Goal: Task Accomplishment & Management: Manage account settings

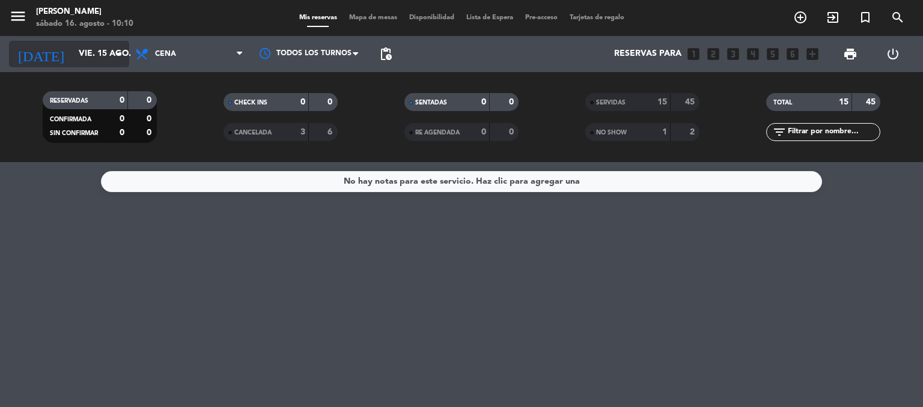
click at [101, 51] on input "vie. 15 ago." at bounding box center [130, 54] width 114 height 22
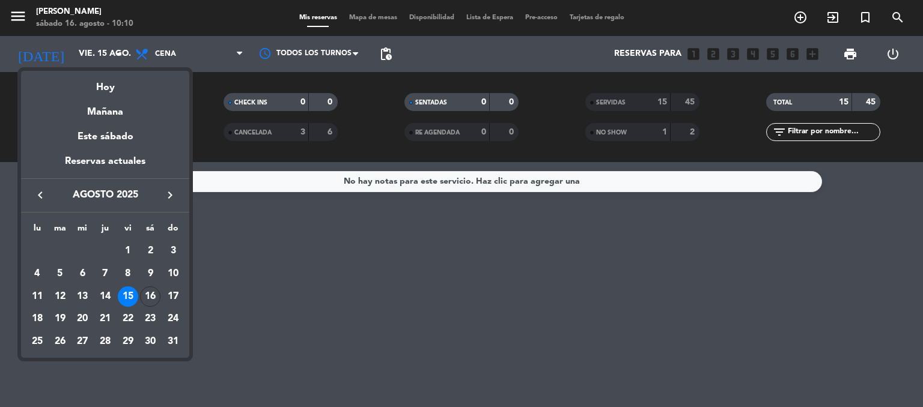
click at [108, 90] on div "Hoy" at bounding box center [105, 83] width 168 height 25
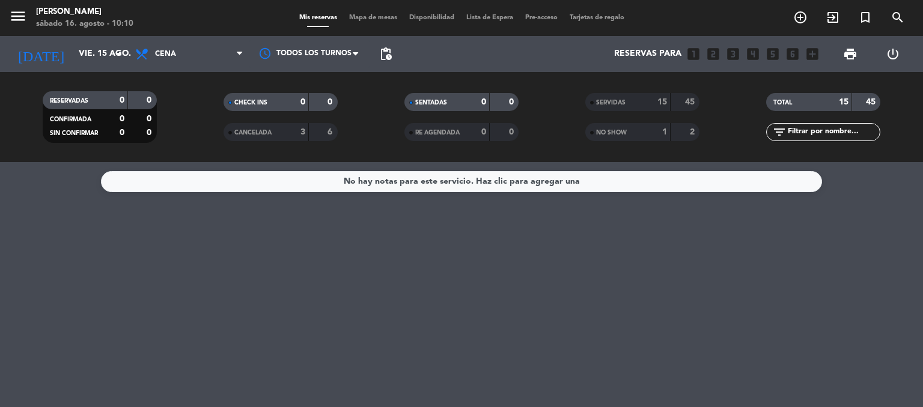
type input "sáb. 16 ago."
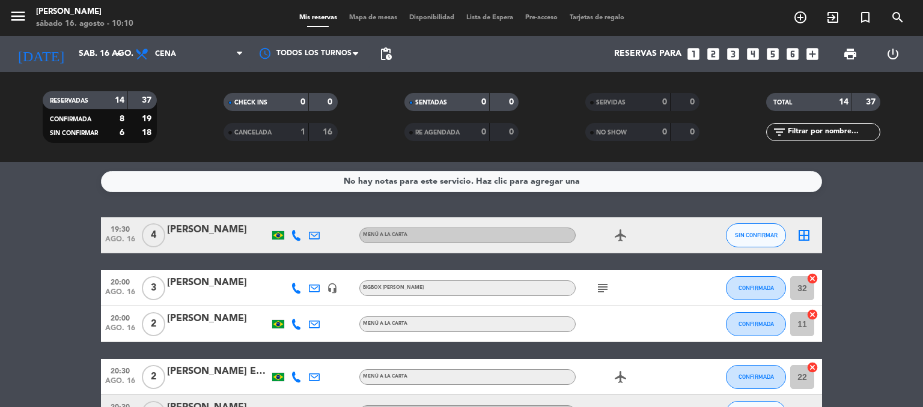
click at [800, 240] on icon "border_all" at bounding box center [804, 235] width 14 height 14
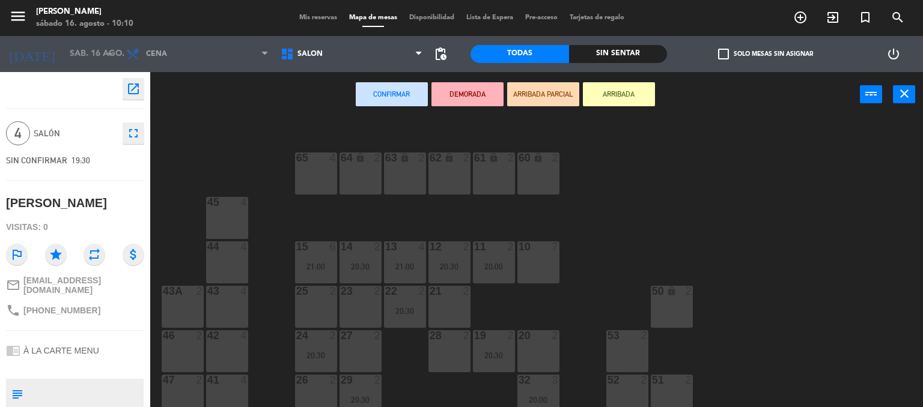
scroll to position [84, 0]
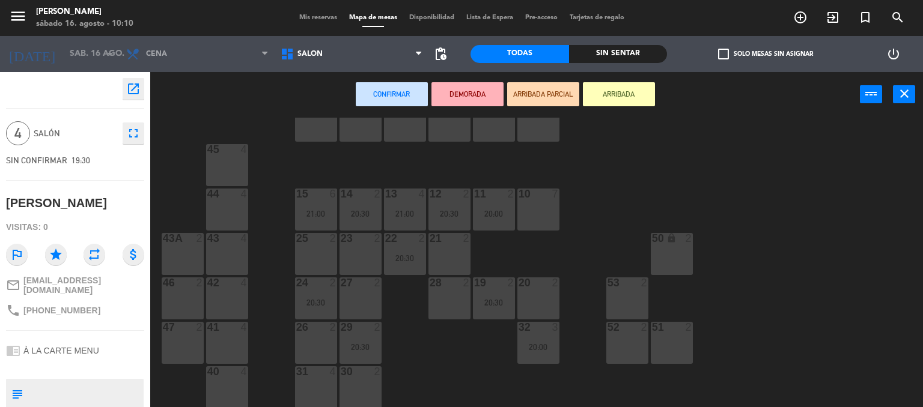
click at [832, 315] on div "64 lock 2 63 lock 2 62 lock 2 61 lock 2 60 lock 2 65 4 45 4 10 7 15 6 21:00 13 …" at bounding box center [541, 263] width 764 height 290
click at [355, 258] on div "23 2" at bounding box center [361, 254] width 42 height 42
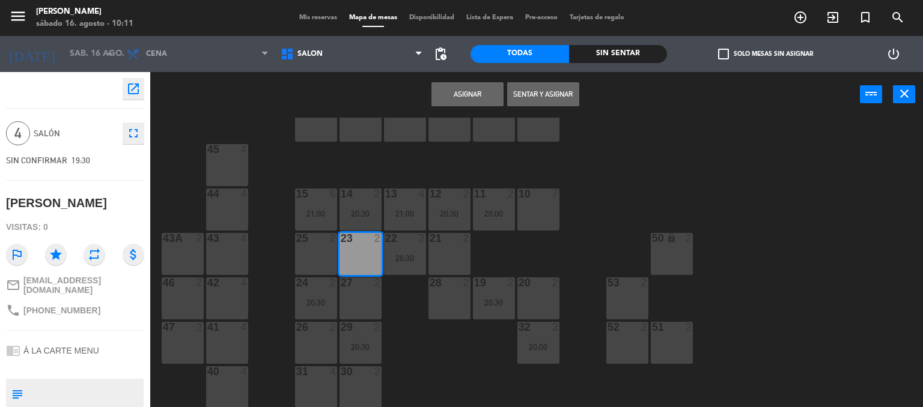
drag, startPoint x: 353, startPoint y: 296, endPoint x: 369, endPoint y: 275, distance: 26.7
click at [352, 294] on div "27 2" at bounding box center [361, 299] width 42 height 42
click at [469, 94] on button "Asignar" at bounding box center [467, 94] width 72 height 24
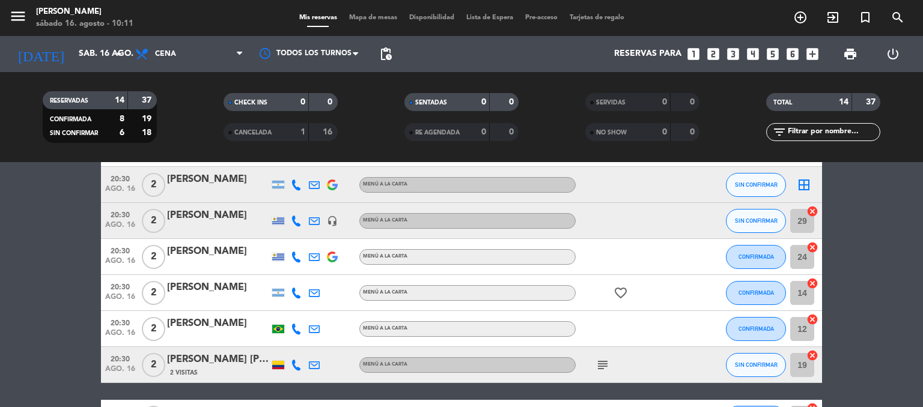
scroll to position [240, 0]
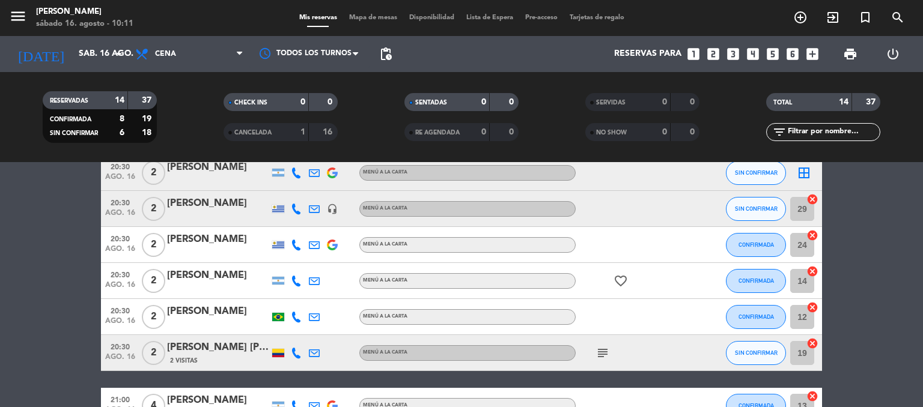
click at [810, 306] on icon "cancel" at bounding box center [812, 308] width 12 height 12
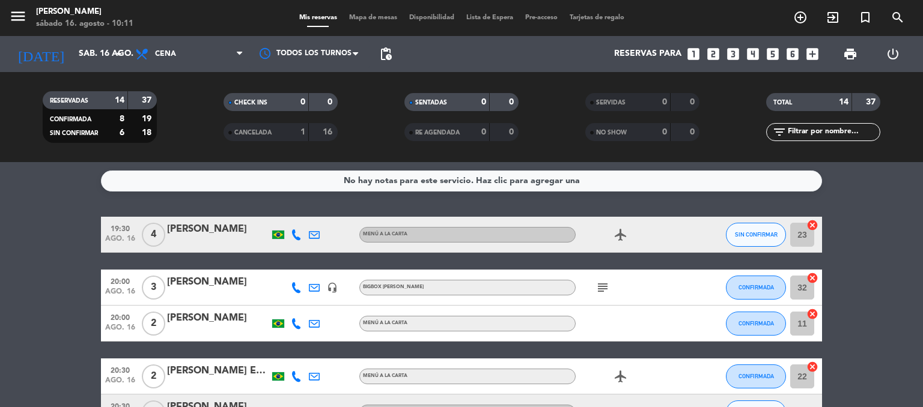
scroll to position [0, 0]
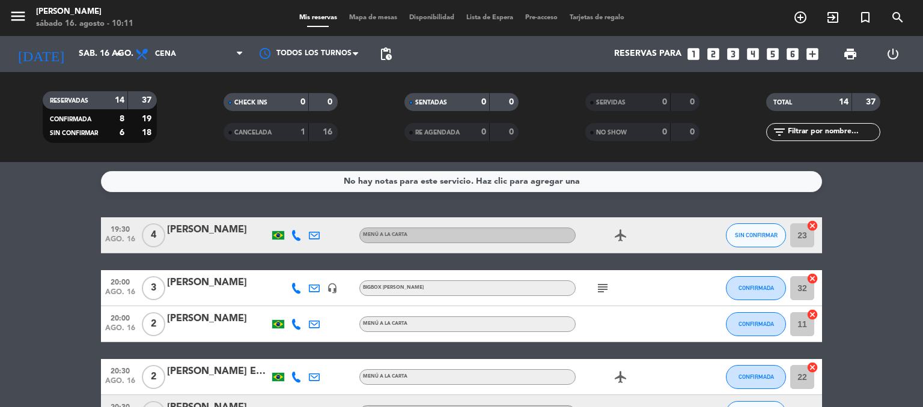
click at [814, 228] on icon "cancel" at bounding box center [812, 226] width 12 height 12
click at [380, 18] on span "Mapa de mesas" at bounding box center [373, 17] width 60 height 7
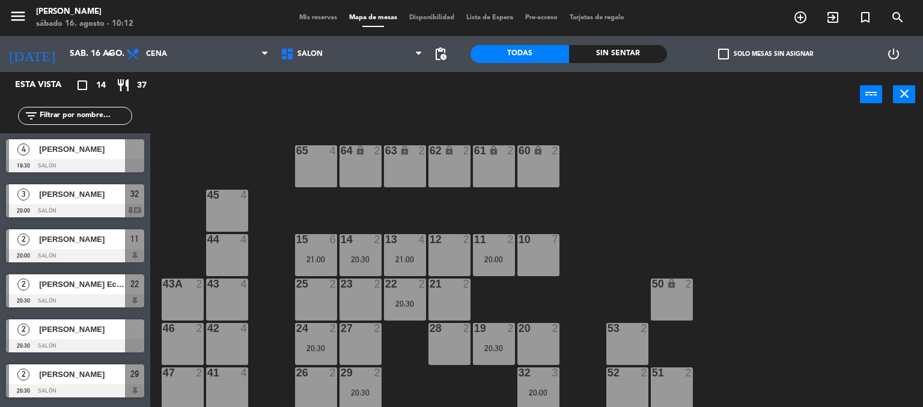
scroll to position [60, 0]
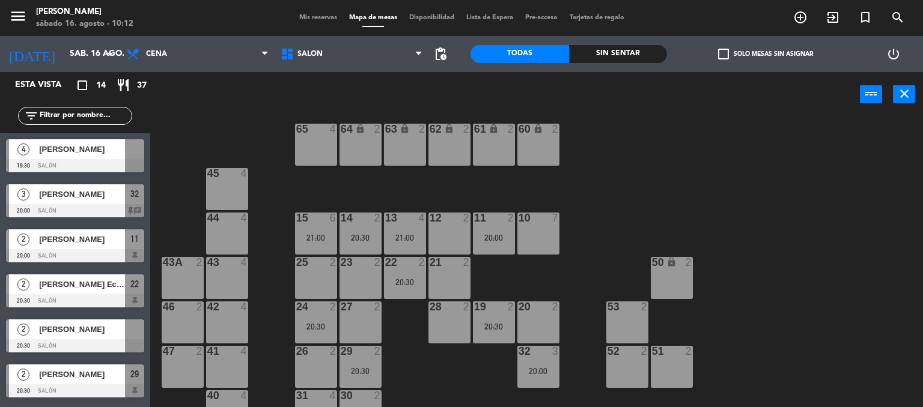
click at [82, 157] on div "[PERSON_NAME]" at bounding box center [81, 149] width 87 height 20
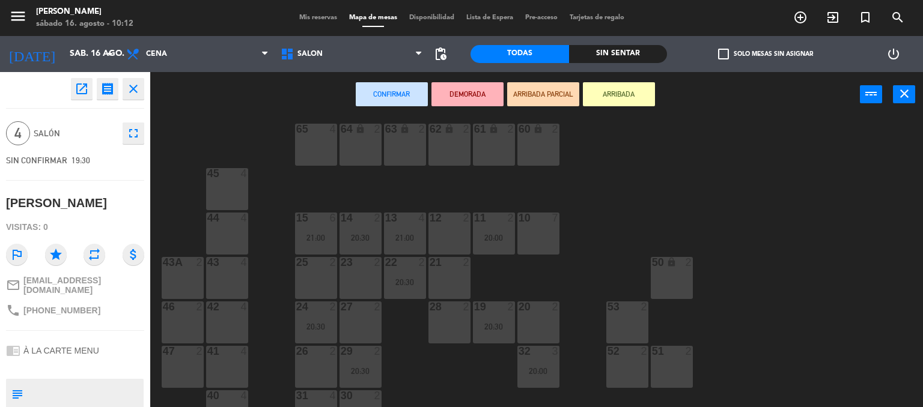
click at [451, 237] on div "12 2" at bounding box center [449, 234] width 42 height 42
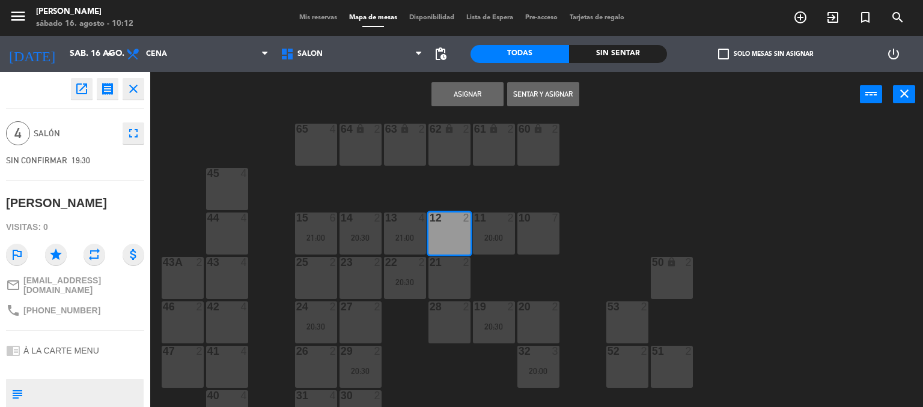
drag, startPoint x: 468, startPoint y: 91, endPoint x: 483, endPoint y: 102, distance: 18.5
click at [468, 92] on button "Asignar" at bounding box center [467, 94] width 72 height 24
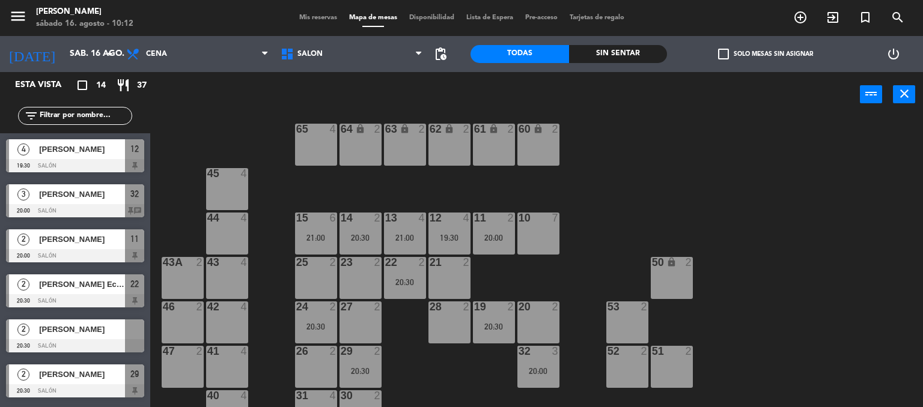
click at [69, 200] on div "3 [PERSON_NAME] 20:00 Salón 32 chat" at bounding box center [75, 200] width 150 height 45
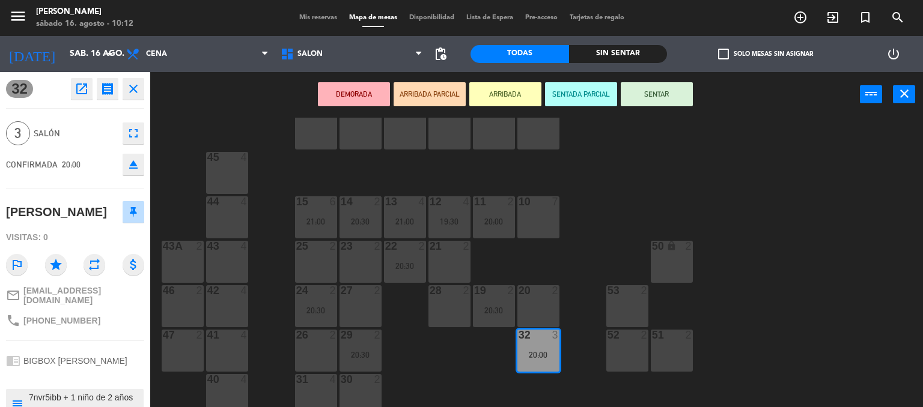
scroll to position [84, 0]
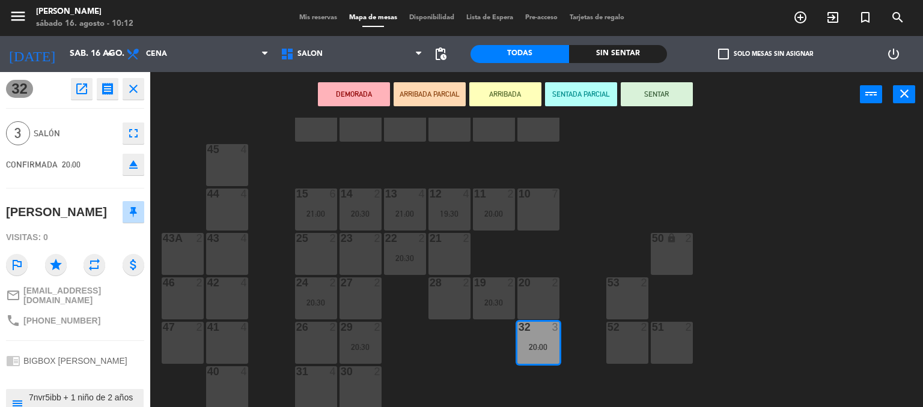
click at [299, 17] on span "Mis reservas" at bounding box center [318, 17] width 50 height 7
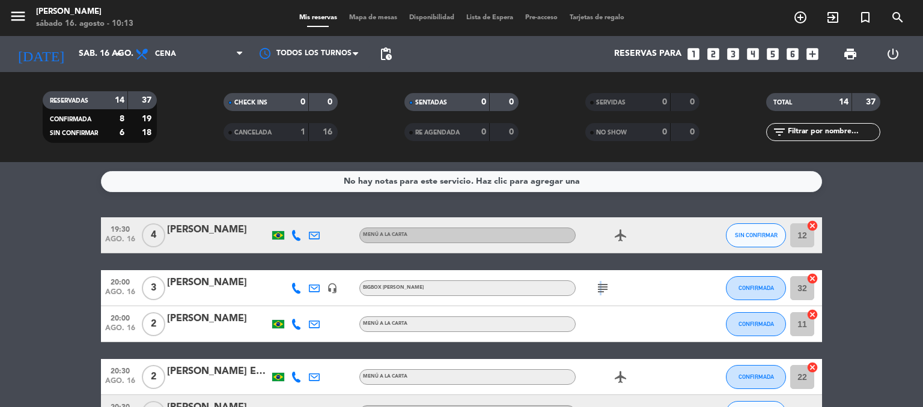
click at [599, 291] on icon "subject" at bounding box center [603, 288] width 14 height 14
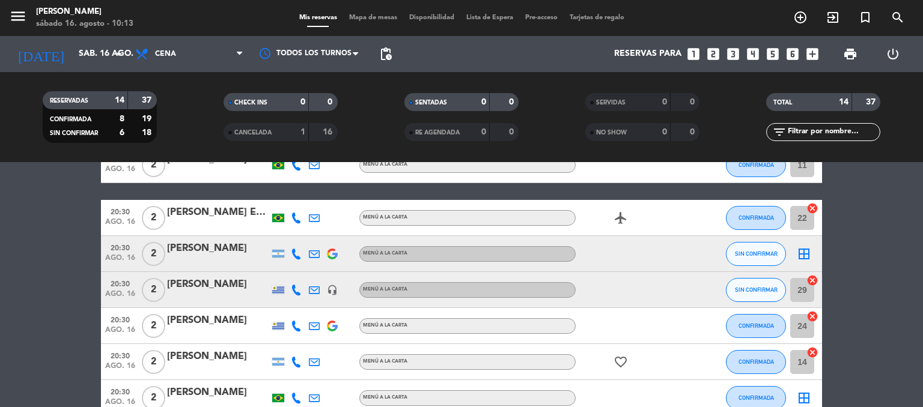
scroll to position [180, 0]
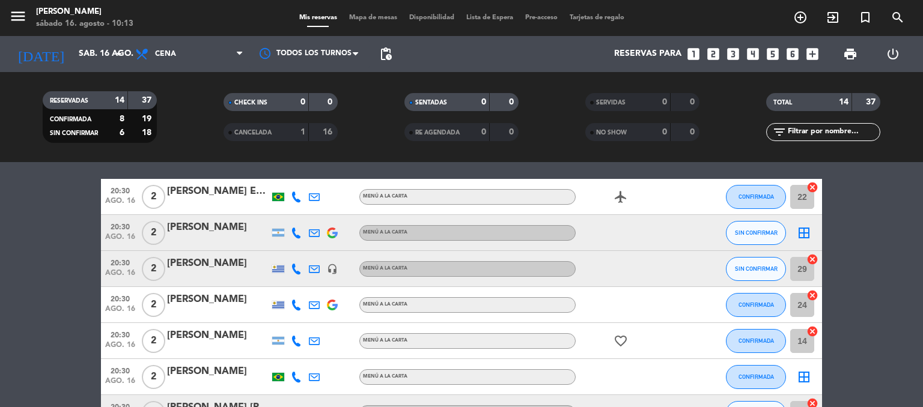
click at [802, 231] on icon "border_all" at bounding box center [804, 233] width 14 height 14
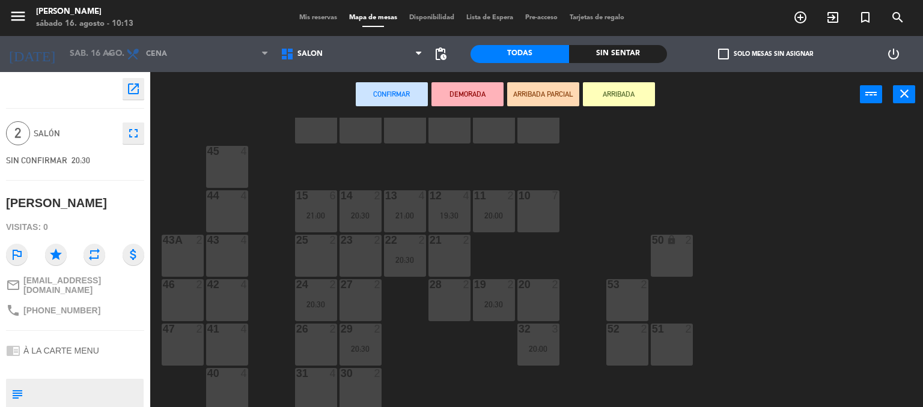
scroll to position [84, 0]
click at [345, 249] on div "23 2" at bounding box center [361, 254] width 42 height 42
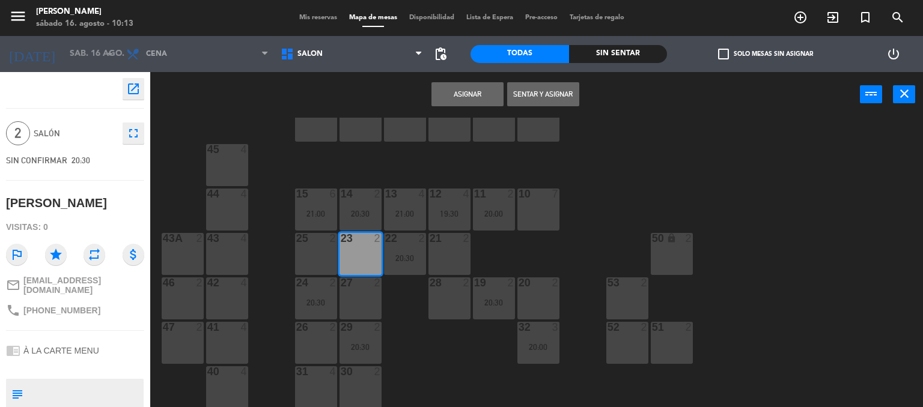
click at [457, 100] on button "Asignar" at bounding box center [467, 94] width 72 height 24
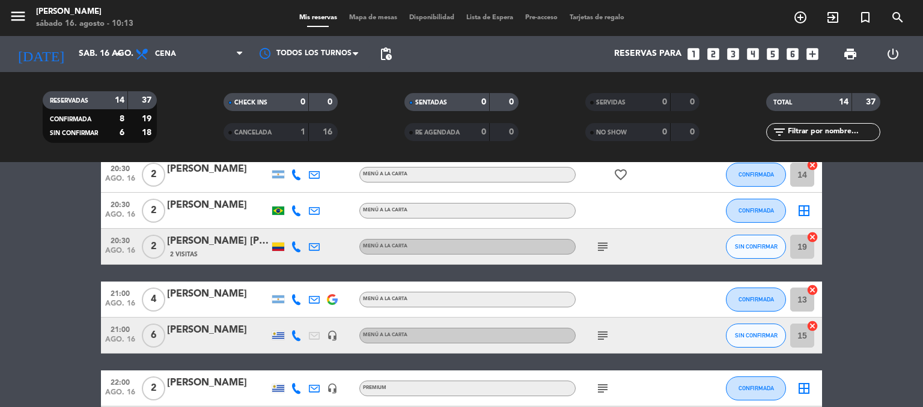
scroll to position [361, 0]
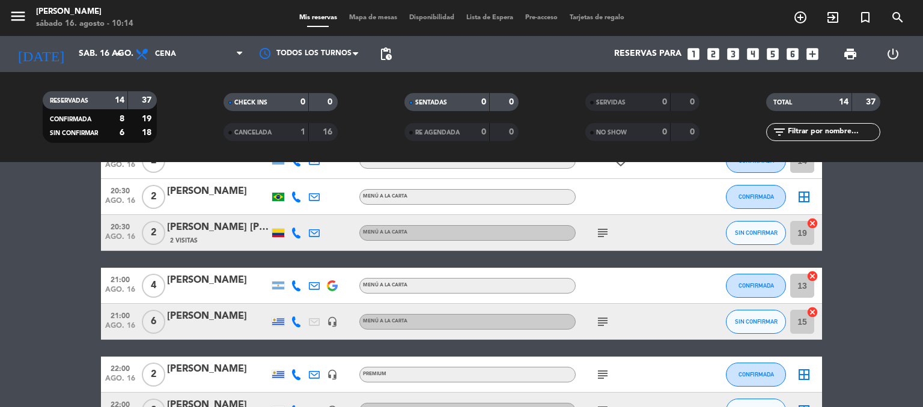
click at [799, 198] on icon "border_all" at bounding box center [804, 197] width 14 height 14
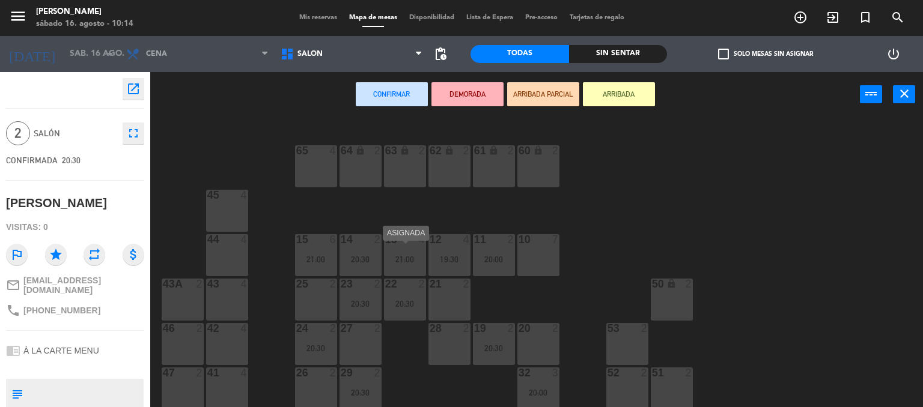
scroll to position [84, 0]
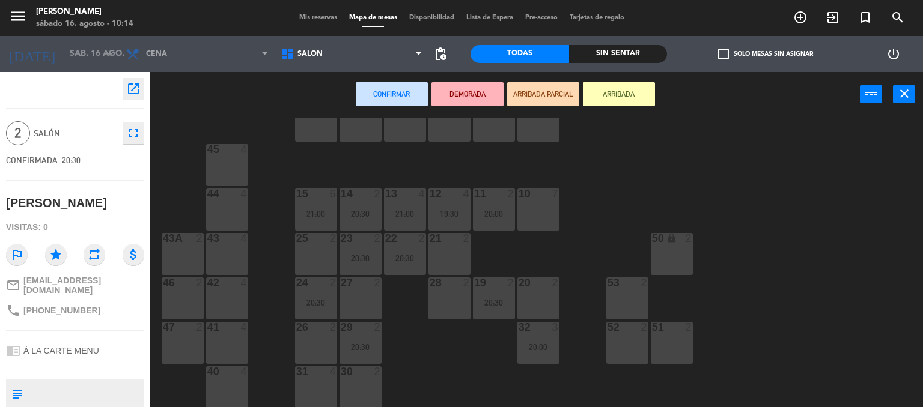
click at [360, 292] on div "27 2" at bounding box center [361, 299] width 42 height 42
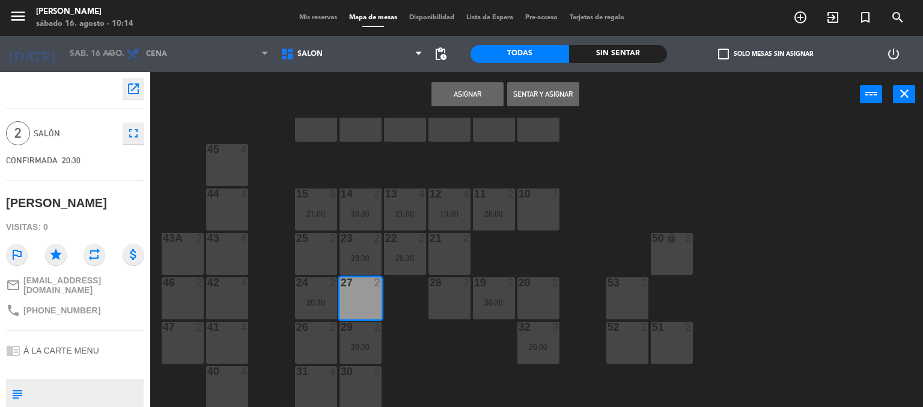
drag, startPoint x: 466, startPoint y: 88, endPoint x: 513, endPoint y: 110, distance: 51.6
click at [466, 90] on button "Asignar" at bounding box center [467, 94] width 72 height 24
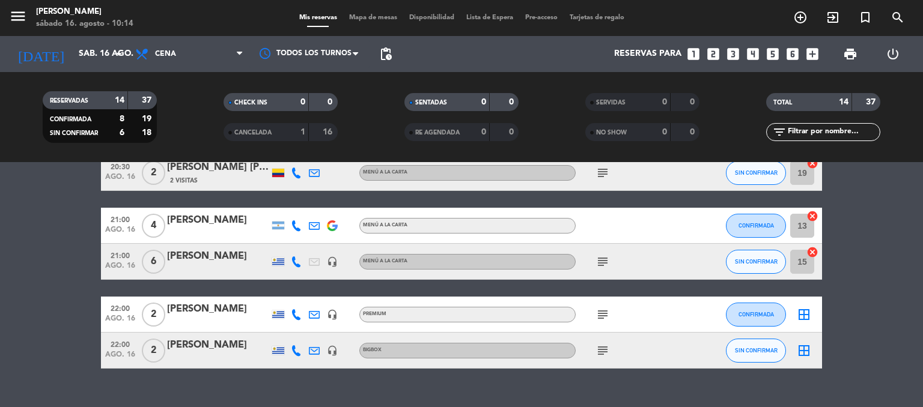
scroll to position [361, 0]
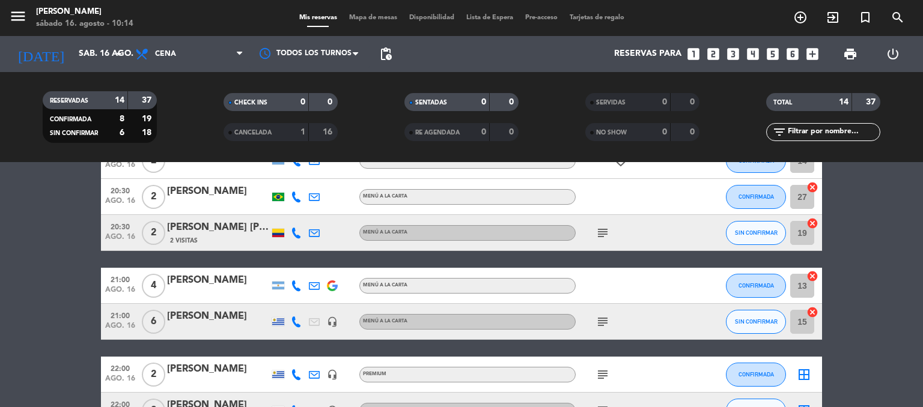
click at [600, 233] on icon "subject" at bounding box center [603, 233] width 14 height 14
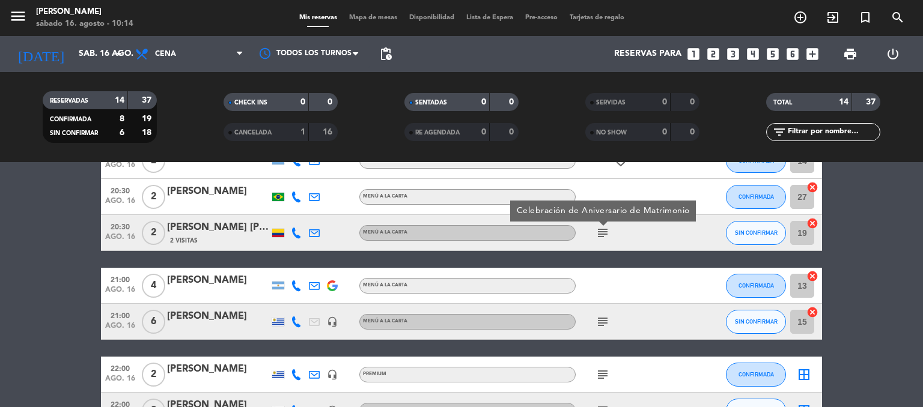
click at [600, 233] on icon "subject" at bounding box center [603, 233] width 14 height 14
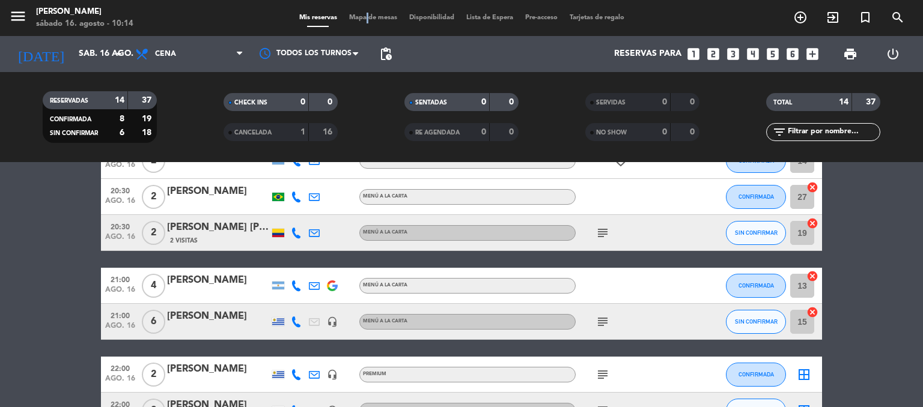
click at [361, 17] on span "Mapa de mesas" at bounding box center [373, 17] width 60 height 7
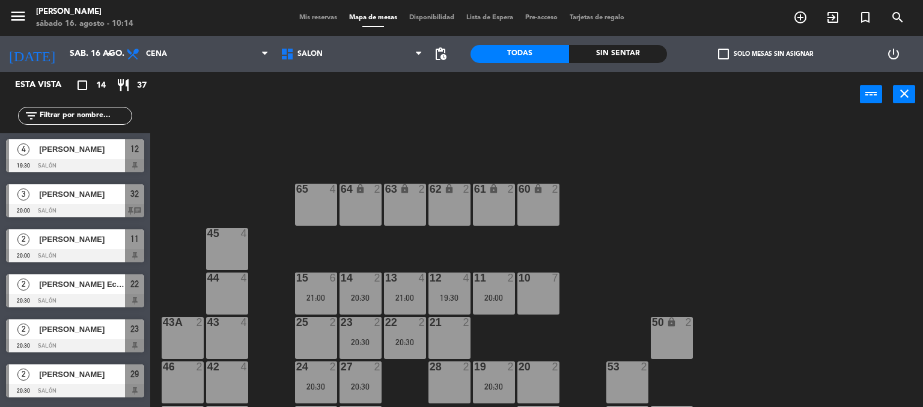
scroll to position [60, 0]
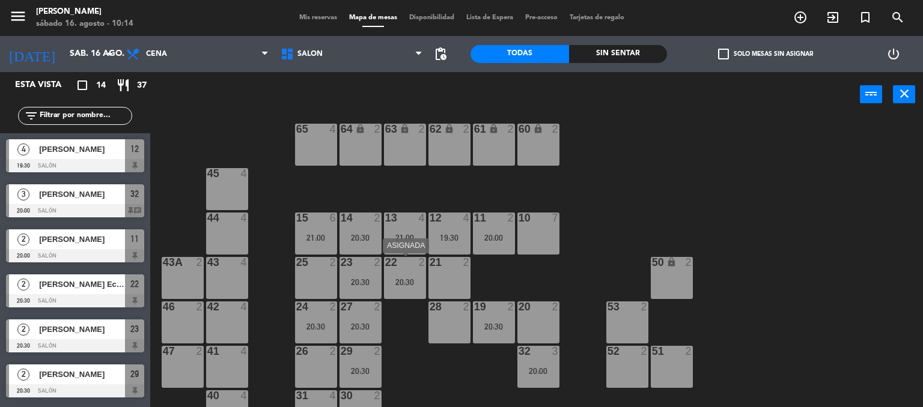
click at [399, 273] on div "22 2 20:30" at bounding box center [405, 278] width 42 height 42
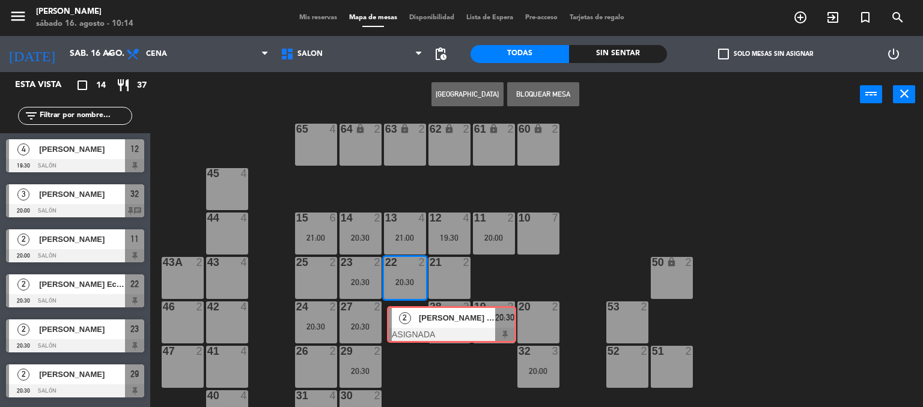
click at [413, 318] on div "64 lock 2 63 lock 2 62 lock 2 61 lock 2 60 lock 2 65 4 45 4 10 7 15 6 21:00 13 …" at bounding box center [541, 263] width 764 height 290
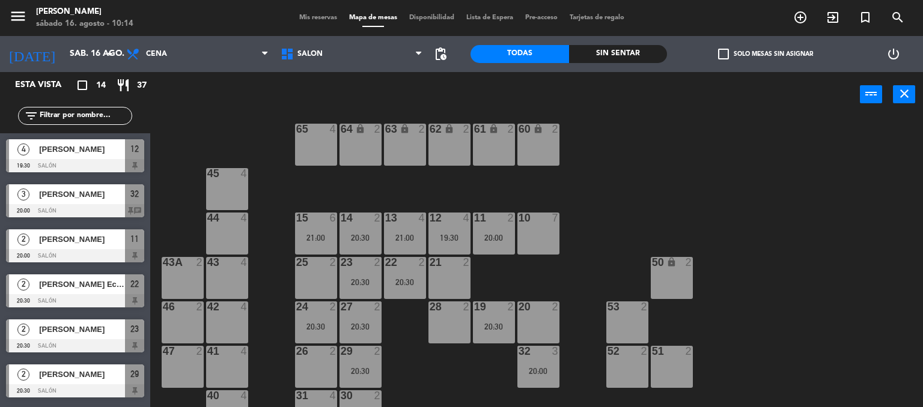
drag, startPoint x: 404, startPoint y: 279, endPoint x: 409, endPoint y: 293, distance: 15.2
click at [402, 278] on div "20:30" at bounding box center [405, 282] width 42 height 8
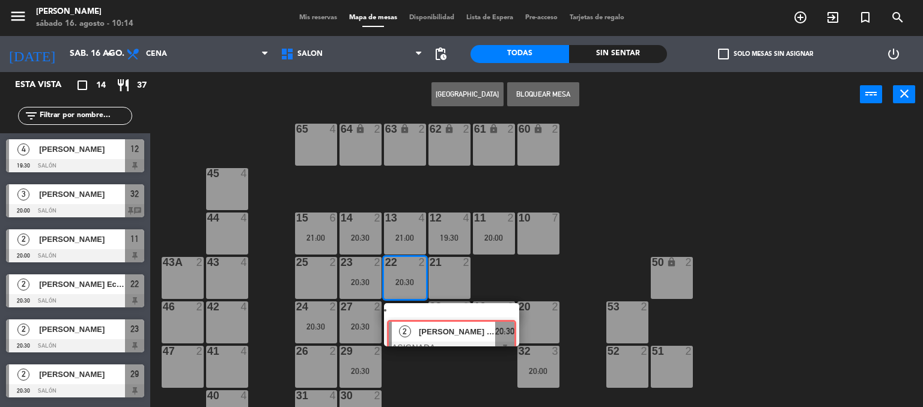
click at [413, 320] on div "64 lock 2 63 lock 2 62 lock 2 61 lock 2 60 lock 2 65 4 45 4 10 7 15 6 21:00 13 …" at bounding box center [541, 263] width 764 height 290
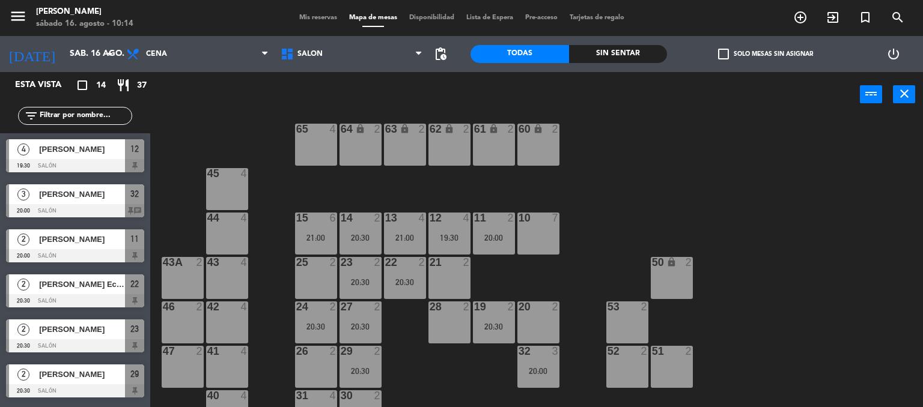
click at [403, 278] on div "22 2 20:30" at bounding box center [405, 278] width 42 height 42
click at [403, 273] on div "22 2 20:30" at bounding box center [405, 278] width 42 height 42
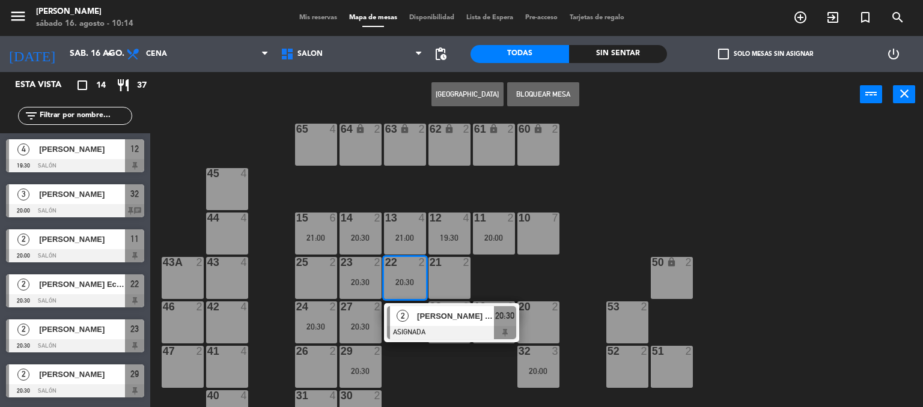
click at [409, 312] on div "2" at bounding box center [403, 316] width 26 height 20
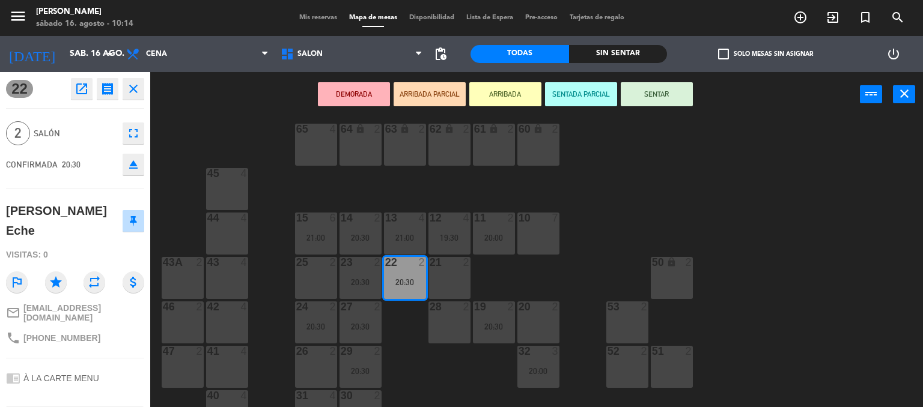
click at [486, 312] on div "19 2" at bounding box center [494, 308] width 42 height 12
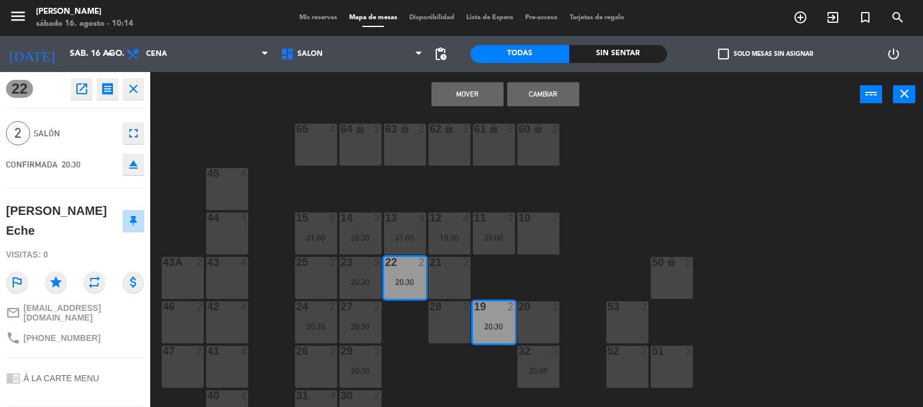
click at [542, 96] on button "Cambiar" at bounding box center [543, 94] width 72 height 24
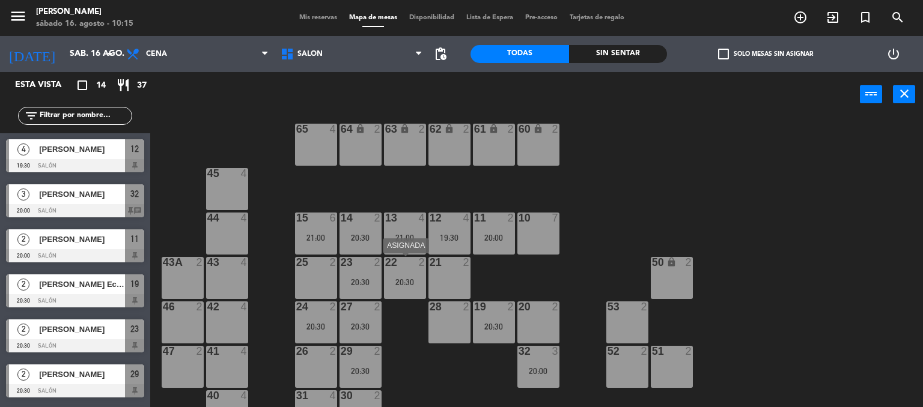
click at [412, 259] on div at bounding box center [405, 262] width 20 height 11
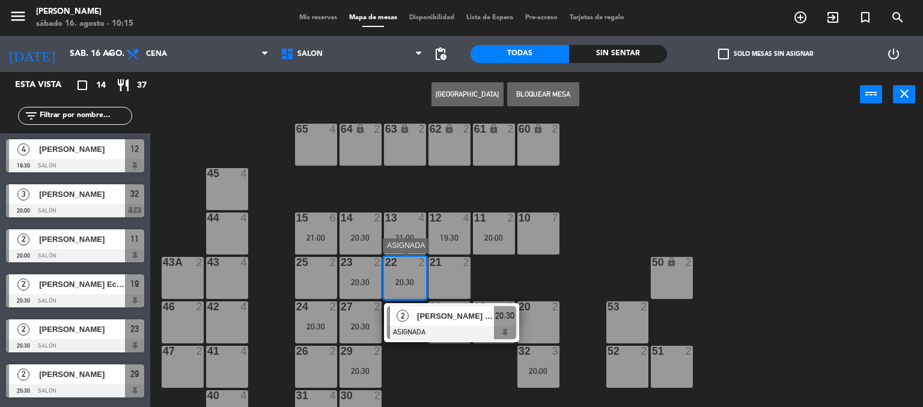
click at [429, 313] on span "[PERSON_NAME] [PERSON_NAME]" at bounding box center [455, 316] width 77 height 13
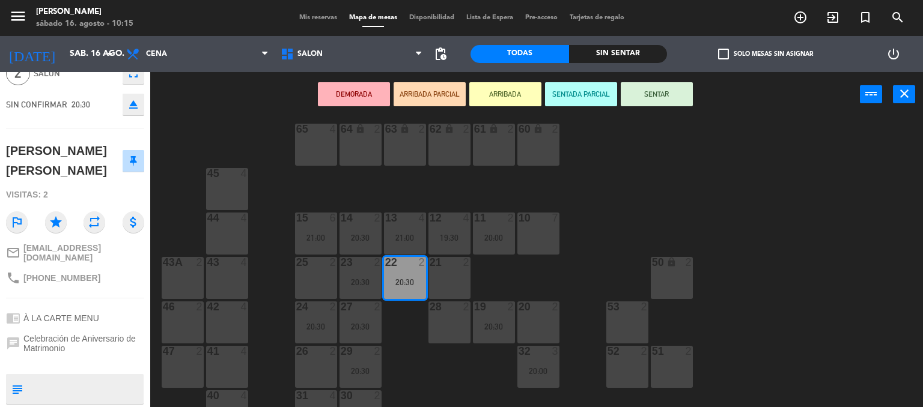
click at [759, 241] on div "64 lock 2 63 lock 2 62 lock 2 61 lock 2 60 lock 2 65 4 45 4 10 7 15 6 21:00 13 …" at bounding box center [541, 263] width 764 height 290
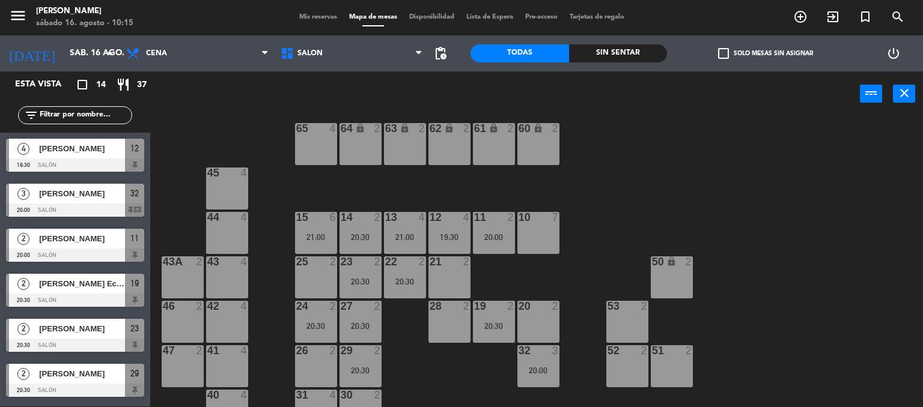
scroll to position [1, 0]
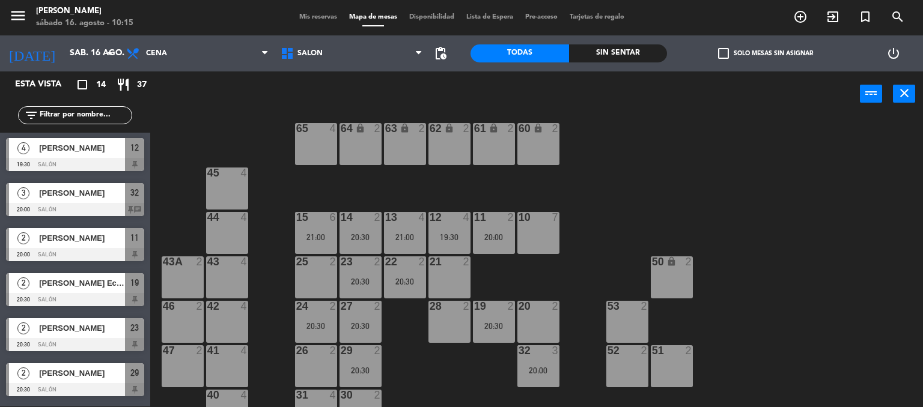
click at [504, 230] on div "11 2 20:00" at bounding box center [494, 233] width 42 height 42
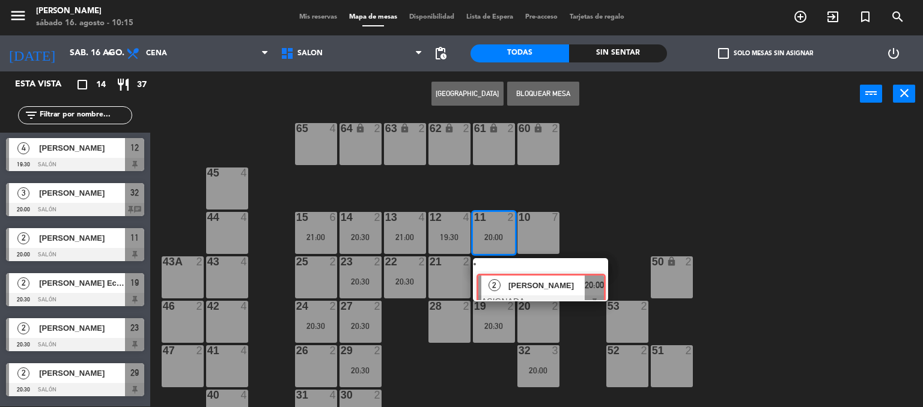
click at [502, 254] on div "11 2 20:00 2 [PERSON_NAME] ASIGNADA 20:00" at bounding box center [494, 233] width 42 height 42
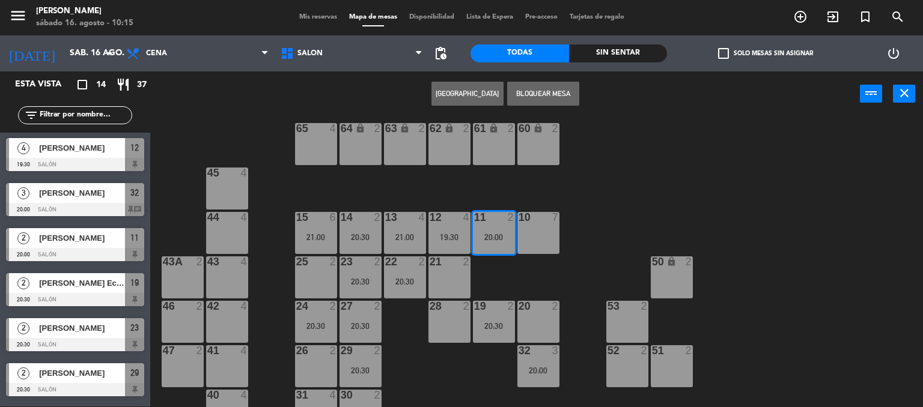
click at [507, 241] on div "11 2 20:00" at bounding box center [494, 233] width 42 height 42
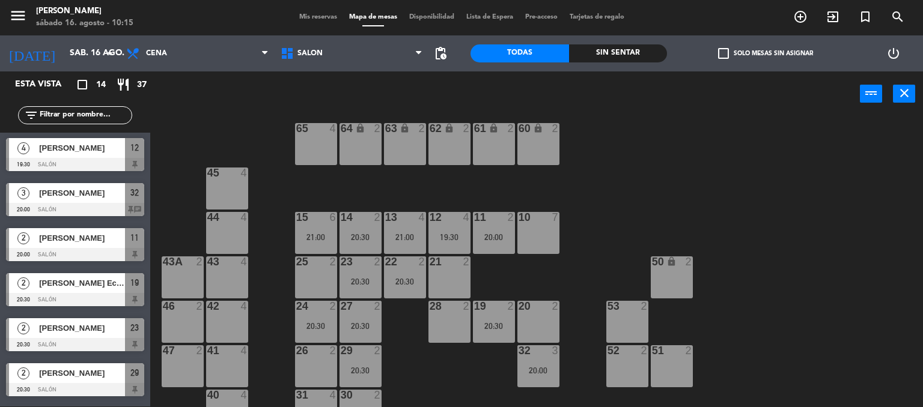
click at [480, 222] on div "64 lock 2 63 lock 2 62 lock 2 61 lock 2 60 lock 2 65 4 45 4 10 7 15 6 21:00 13 …" at bounding box center [541, 262] width 764 height 290
click at [481, 224] on div "11 2 20:00" at bounding box center [494, 233] width 42 height 42
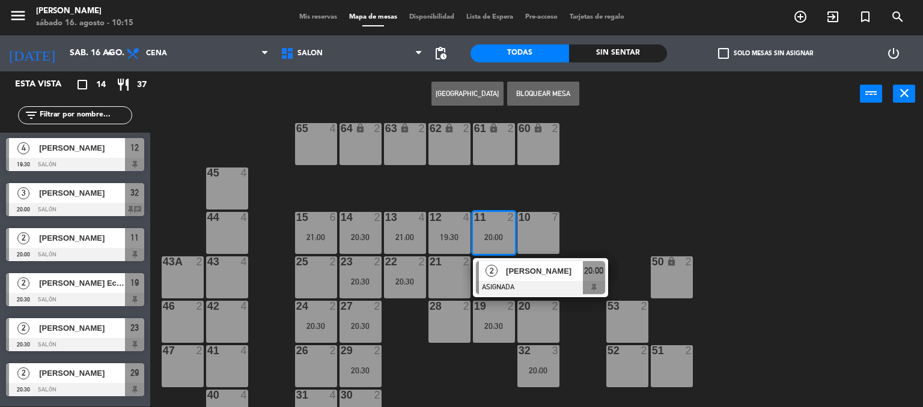
click at [493, 266] on div "2 [PERSON_NAME] ASIGNADA 20:00" at bounding box center [540, 277] width 153 height 39
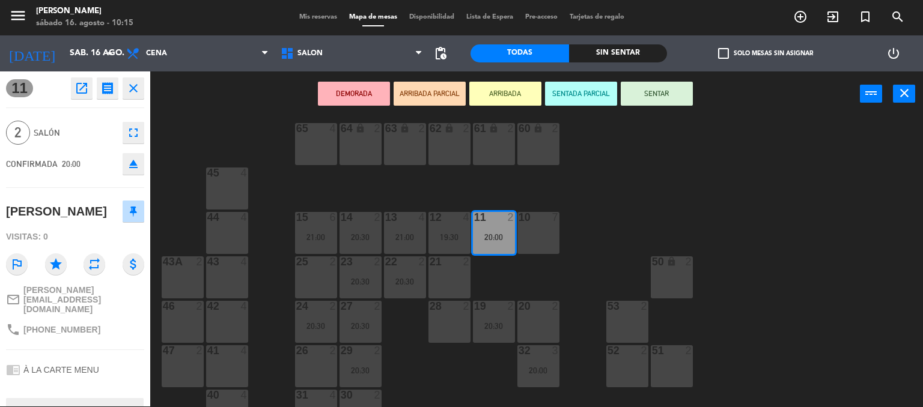
click at [781, 206] on div "64 lock 2 63 lock 2 62 lock 2 61 lock 2 60 lock 2 65 4 45 4 10 7 15 6 21:00 13 …" at bounding box center [541, 262] width 764 height 290
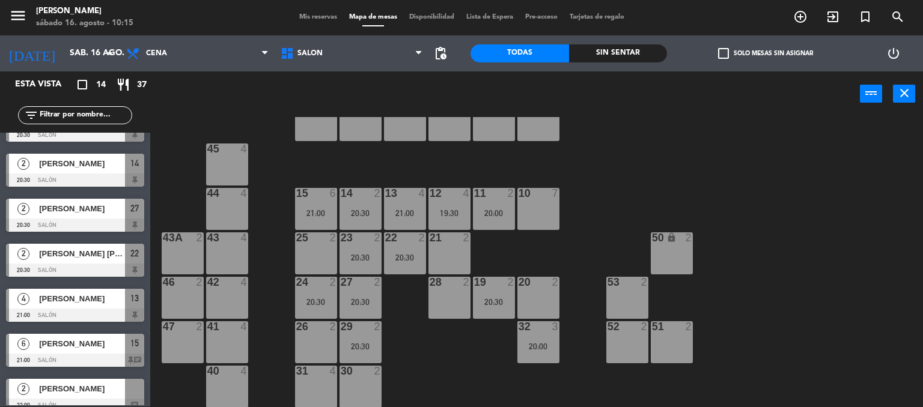
scroll to position [358, 0]
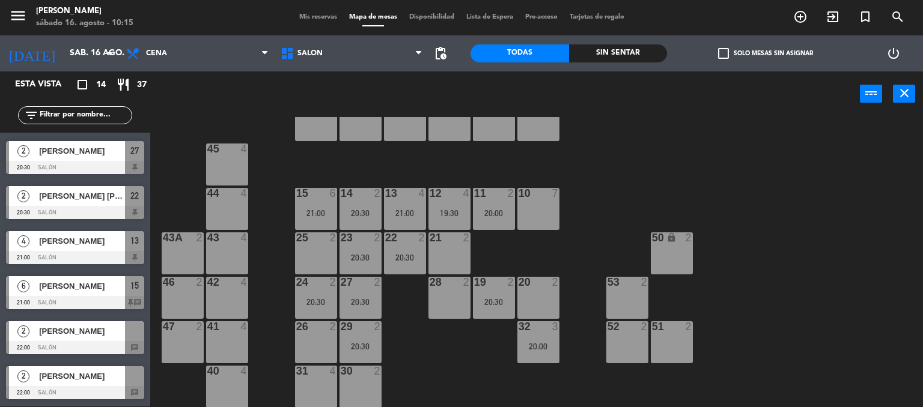
click at [728, 183] on div "64 lock 2 63 lock 2 62 lock 2 61 lock 2 60 lock 2 65 4 45 4 10 7 15 6 21:00 13 …" at bounding box center [541, 262] width 764 height 290
click at [317, 15] on span "Mis reservas" at bounding box center [318, 17] width 50 height 7
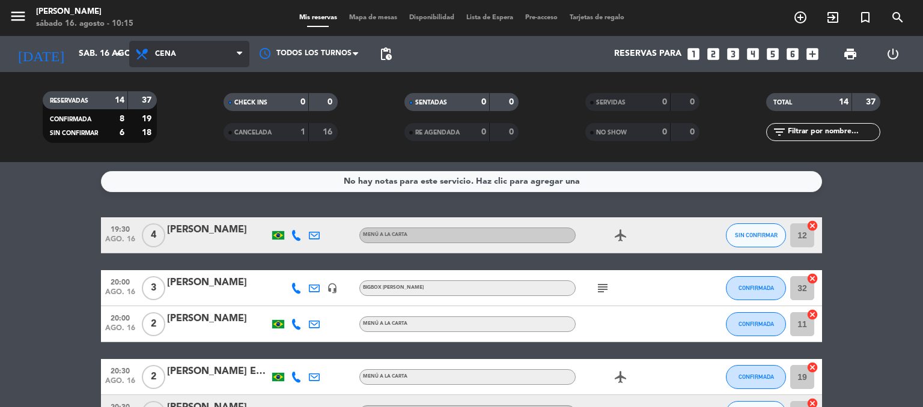
click at [168, 56] on span "Cena" at bounding box center [165, 54] width 21 height 8
click at [156, 103] on div "menu [PERSON_NAME] 16. [PERSON_NAME] - 10:15 Mis reservas Mapa de mesas Disponi…" at bounding box center [461, 81] width 923 height 162
